Goal: Transaction & Acquisition: Purchase product/service

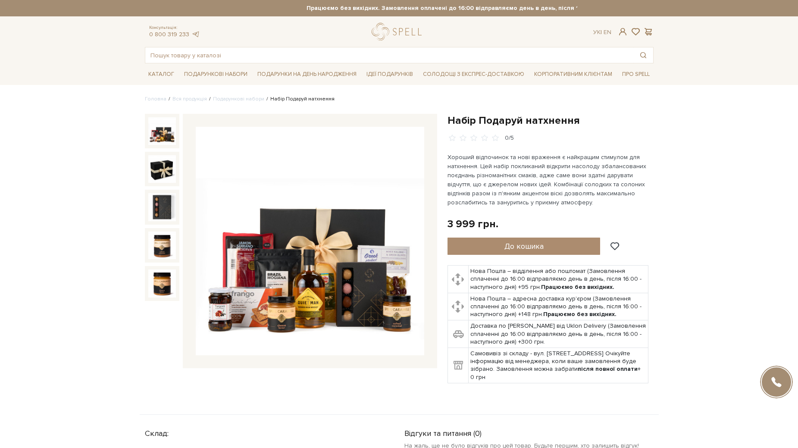
click at [316, 309] on img at bounding box center [310, 241] width 228 height 228
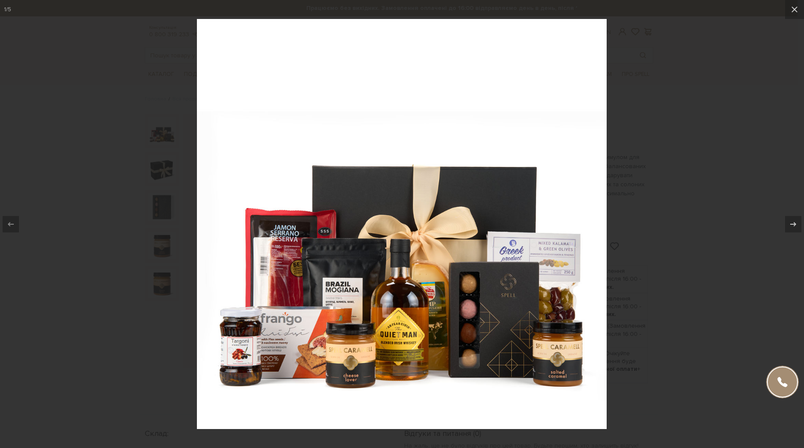
click at [393, 360] on img at bounding box center [402, 224] width 410 height 410
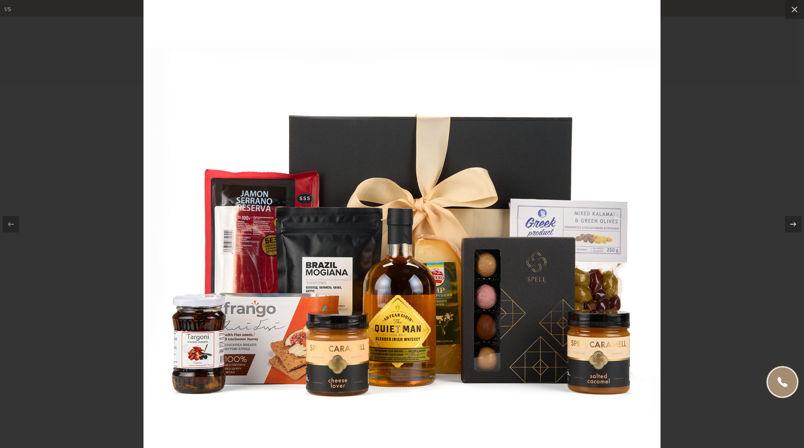
click at [399, 356] on img at bounding box center [402, 189] width 517 height 517
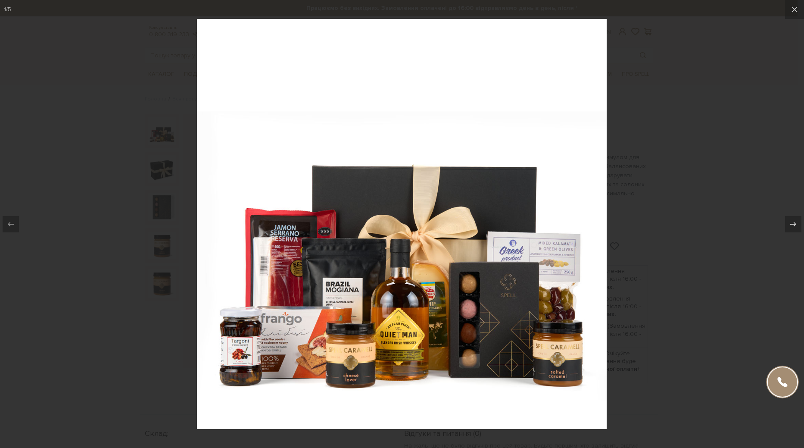
click at [655, 144] on div at bounding box center [402, 224] width 804 height 448
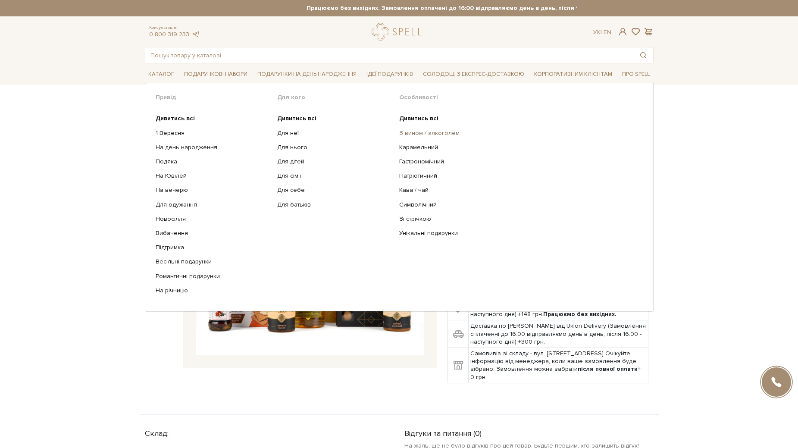
click at [421, 136] on link "З вином / алкоголем" at bounding box center [517, 133] width 237 height 8
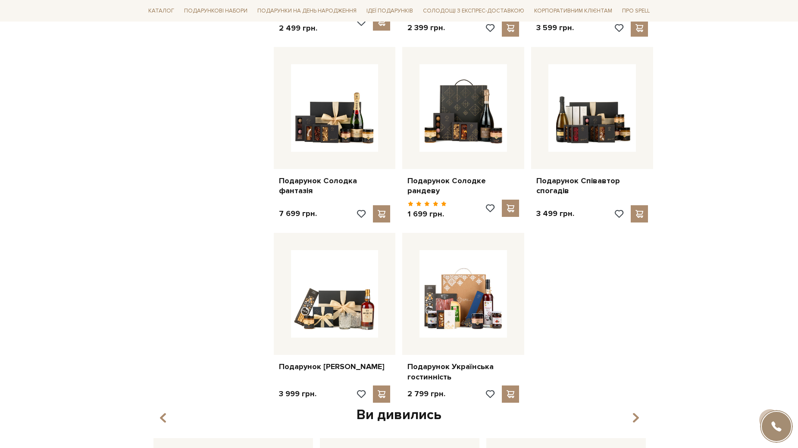
scroll to position [669, 0]
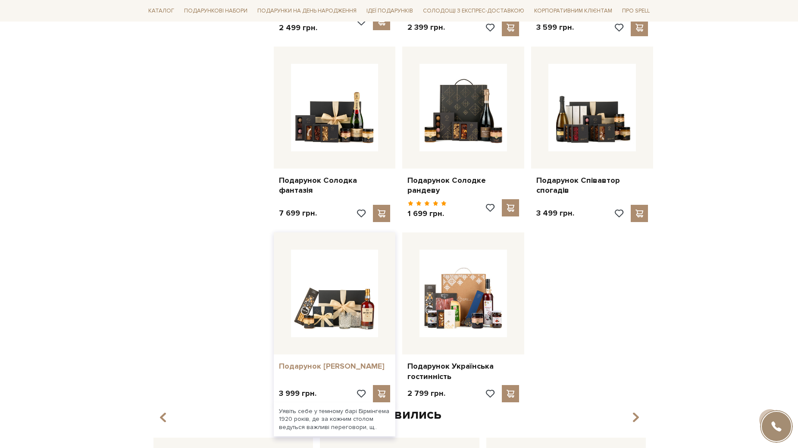
click at [339, 364] on link "Подарунок [PERSON_NAME]" at bounding box center [335, 366] width 112 height 10
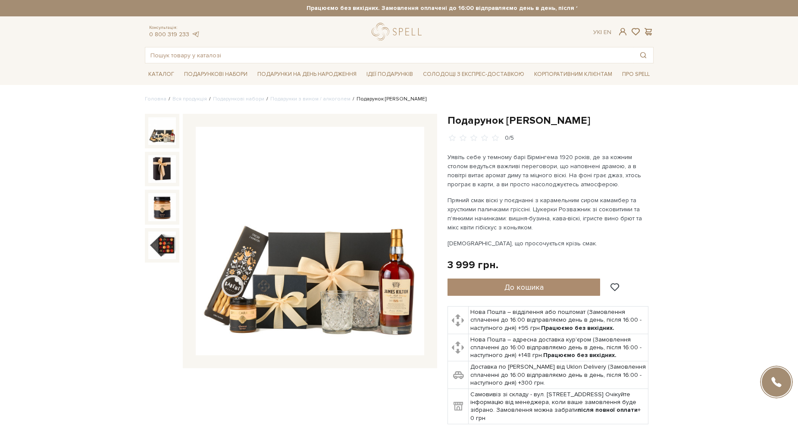
click at [402, 299] on img at bounding box center [310, 241] width 228 height 228
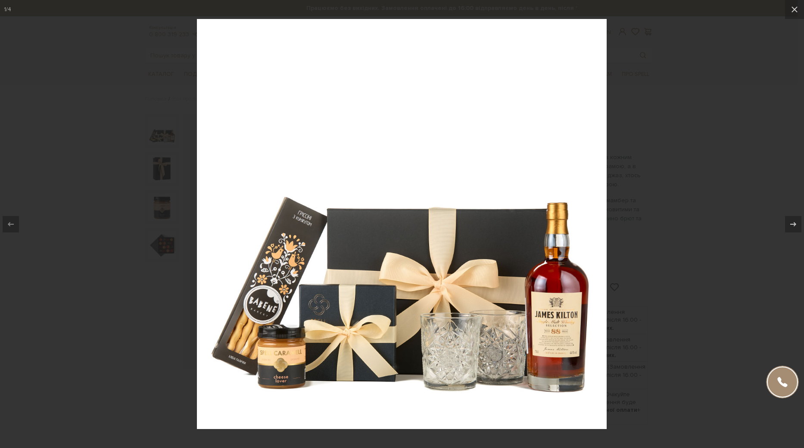
click at [562, 317] on img at bounding box center [402, 224] width 410 height 410
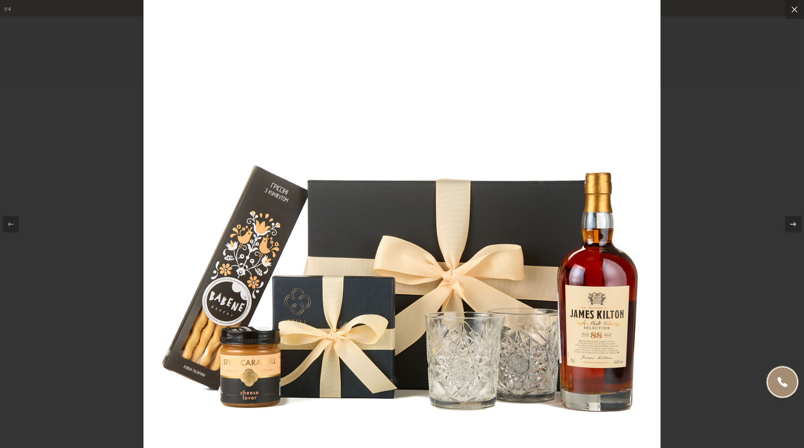
click at [576, 309] on img at bounding box center [402, 199] width 517 height 517
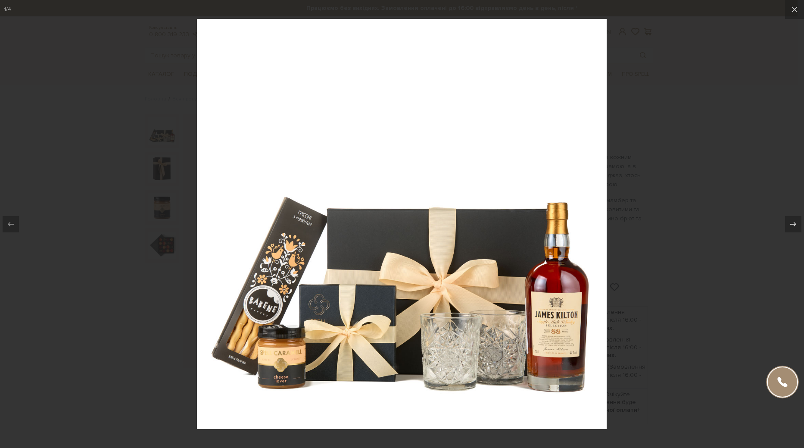
click at [686, 107] on div at bounding box center [402, 224] width 804 height 448
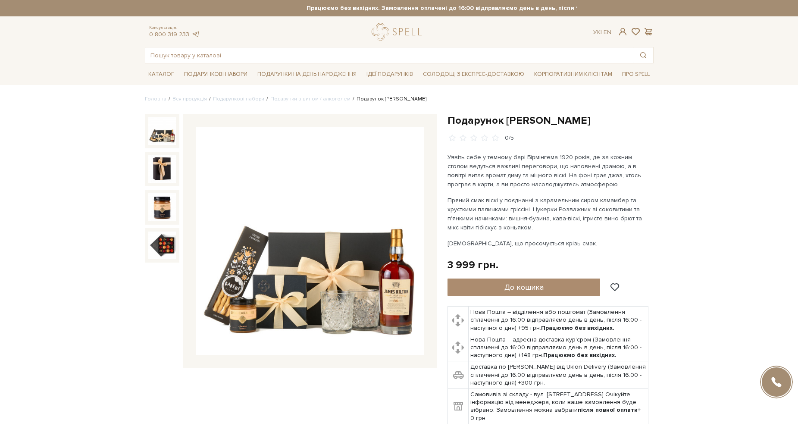
click at [772, 78] on div "Каталог Всі солодощі Дивитись всі Новинки Бестселери Набори SALE Білий" at bounding box center [399, 74] width 798 height 22
